Goal: Transaction & Acquisition: Subscribe to service/newsletter

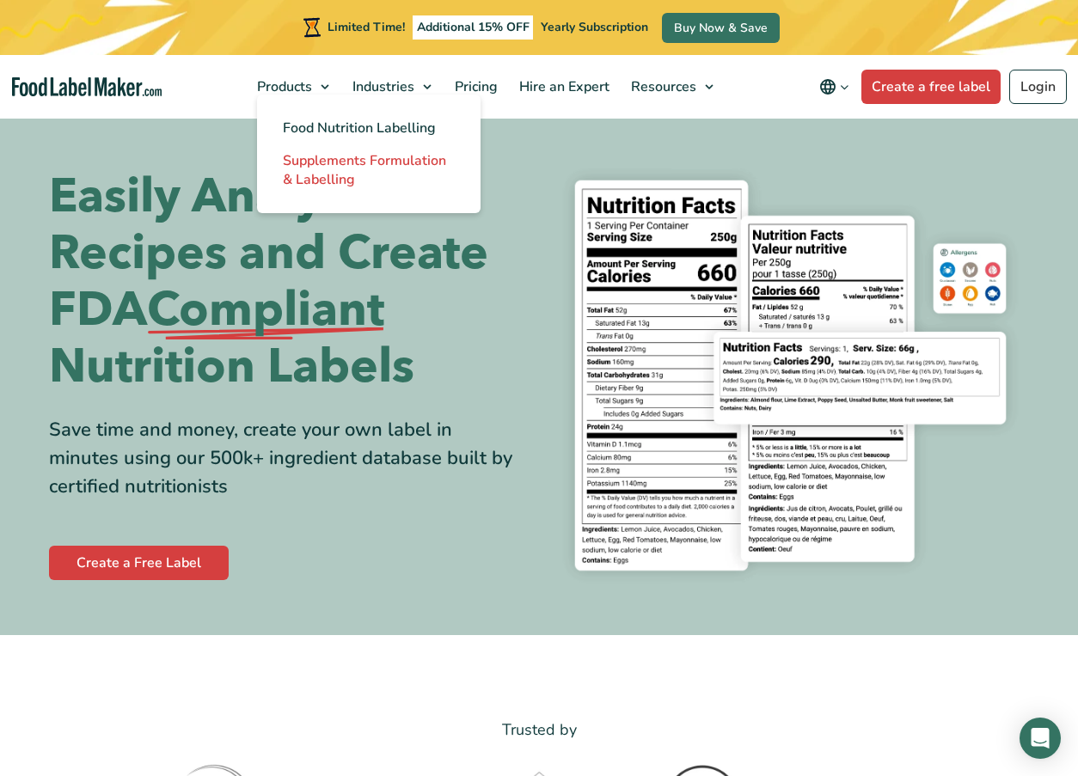
click at [340, 177] on span "Supplements Formulation & Labelling" at bounding box center [364, 170] width 163 height 38
